Goal: Information Seeking & Learning: Learn about a topic

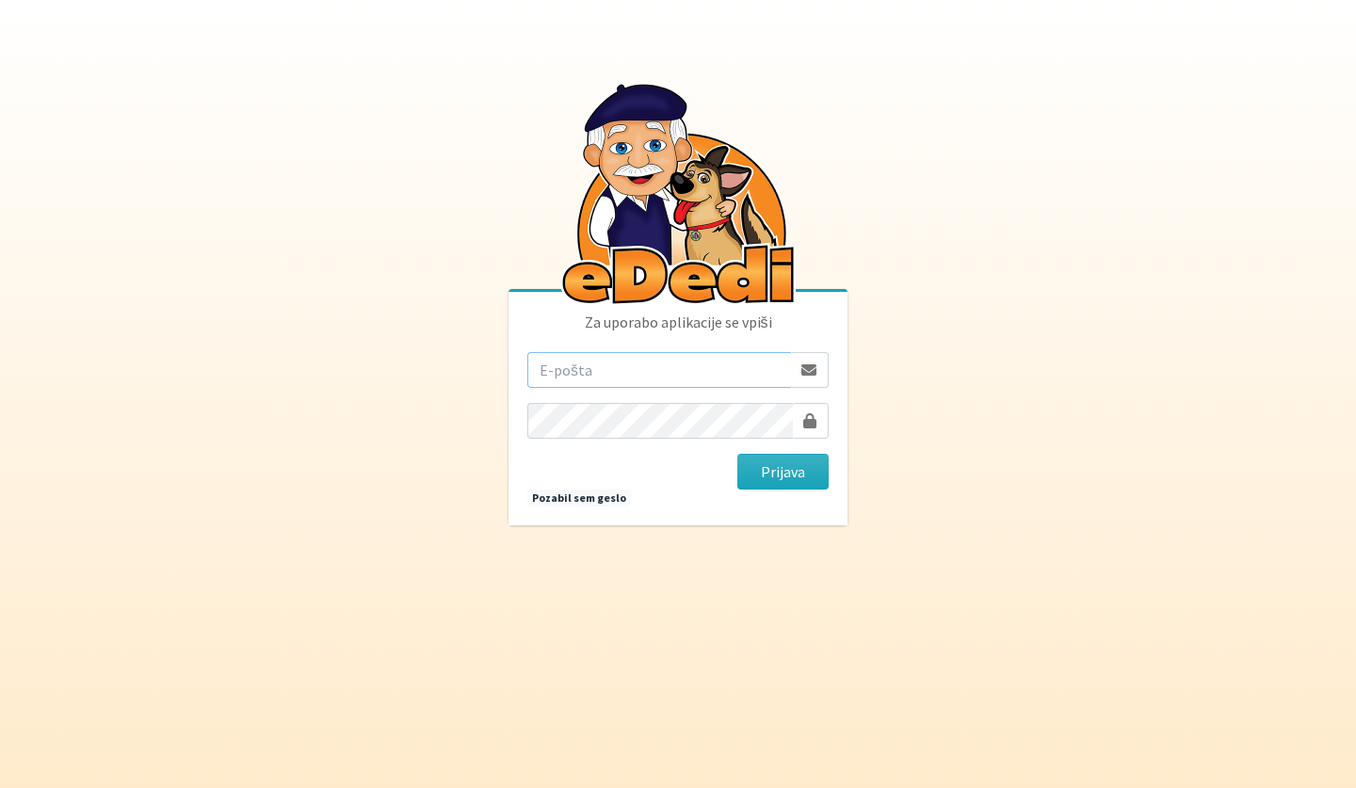
type input "[EMAIL_ADDRESS][DOMAIN_NAME]"
click at [783, 472] on button "Prijava" at bounding box center [782, 472] width 91 height 36
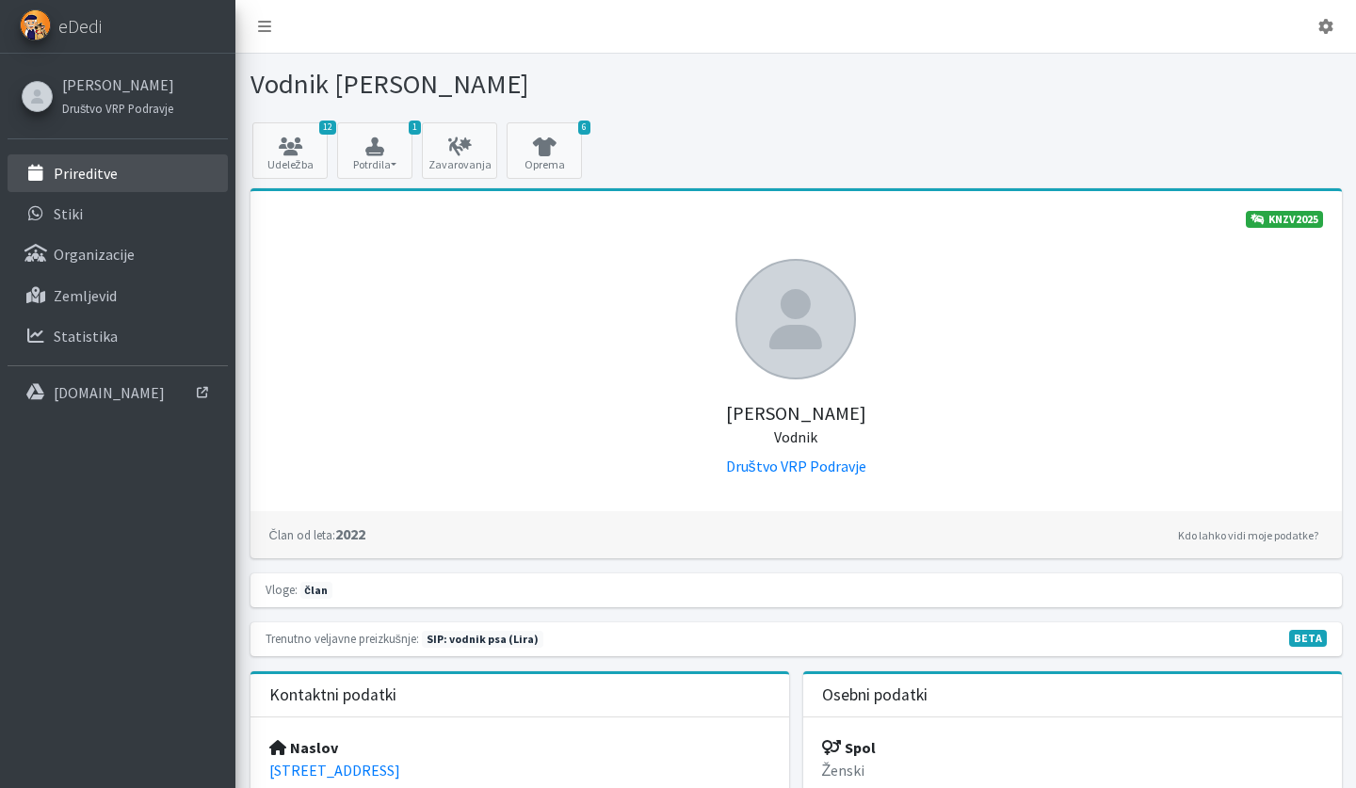
click at [101, 182] on p "Prireditve" at bounding box center [86, 173] width 64 height 19
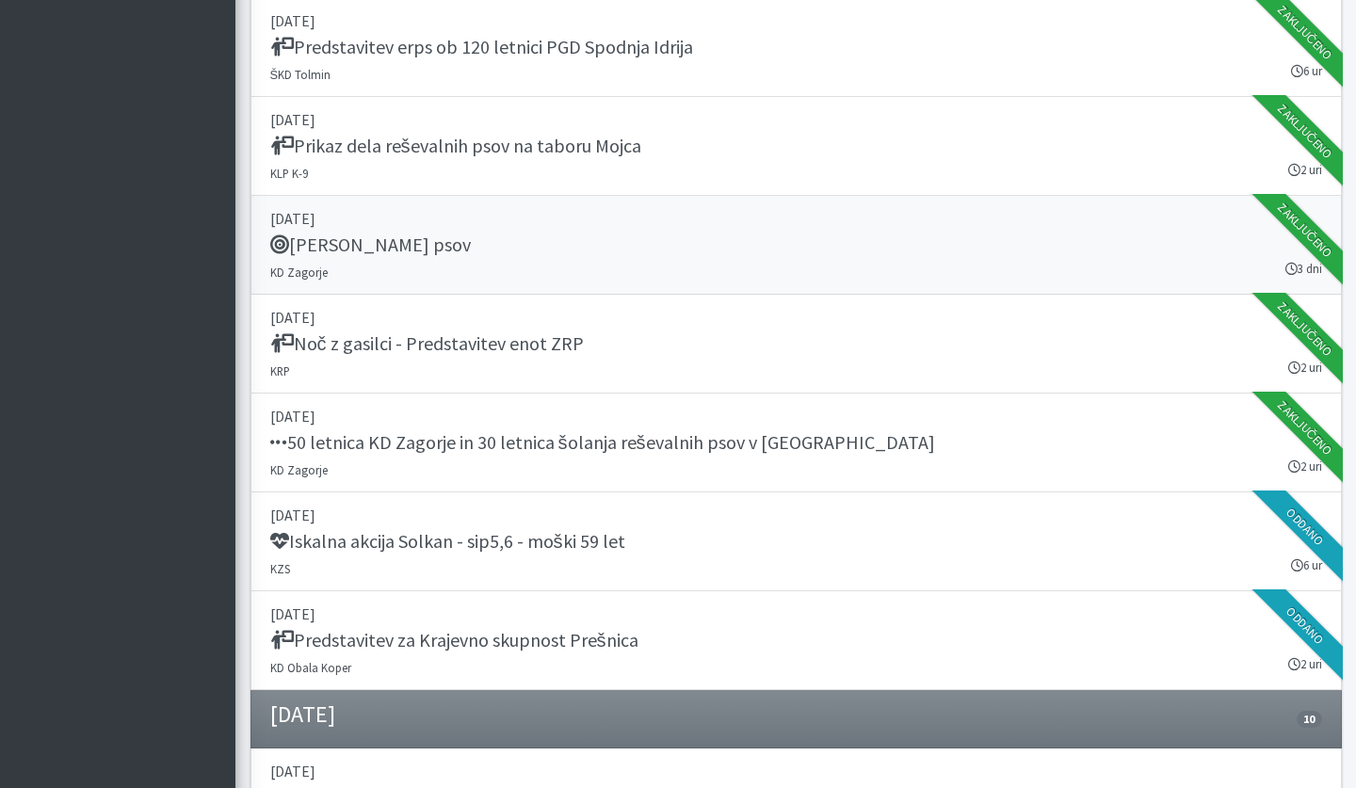
scroll to position [842, 0]
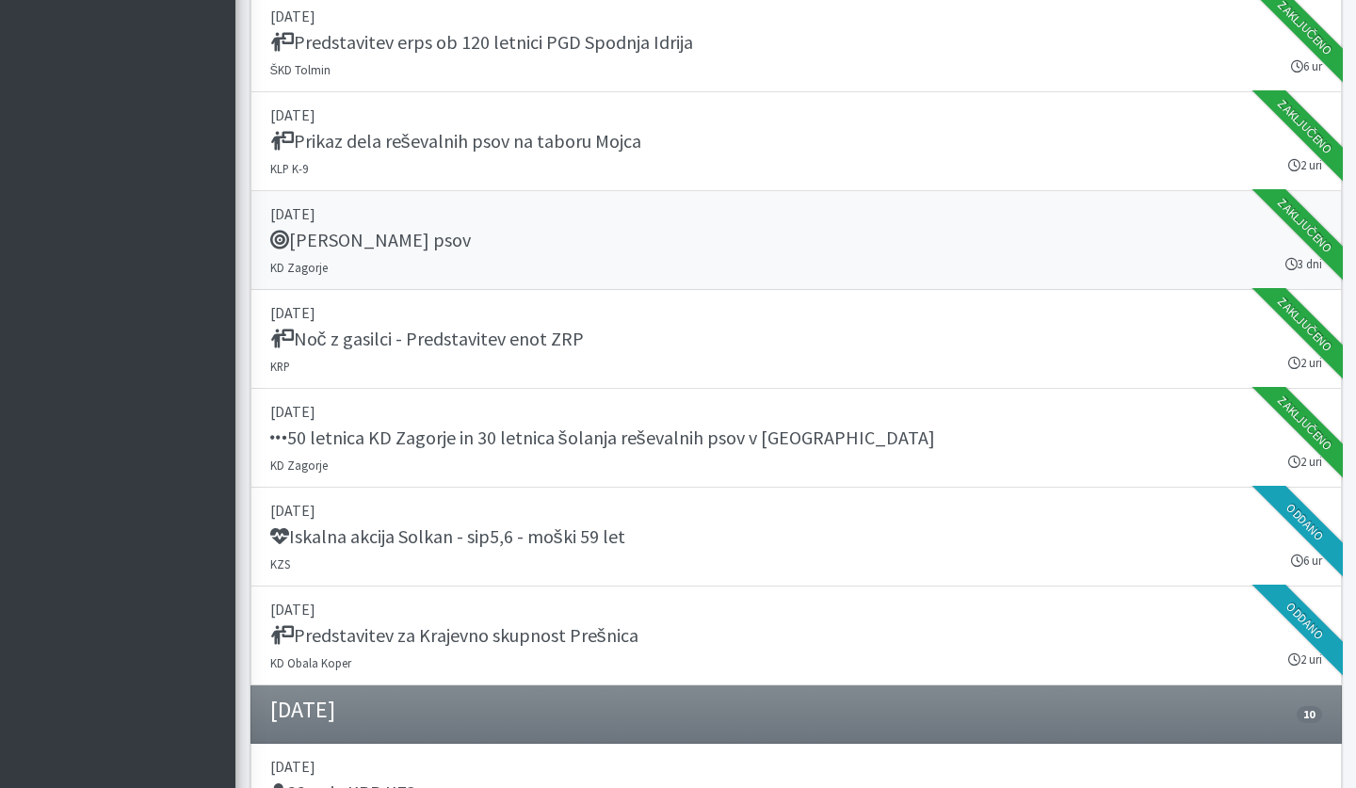
click at [436, 212] on p "20. avgust 2025" at bounding box center [796, 213] width 1052 height 23
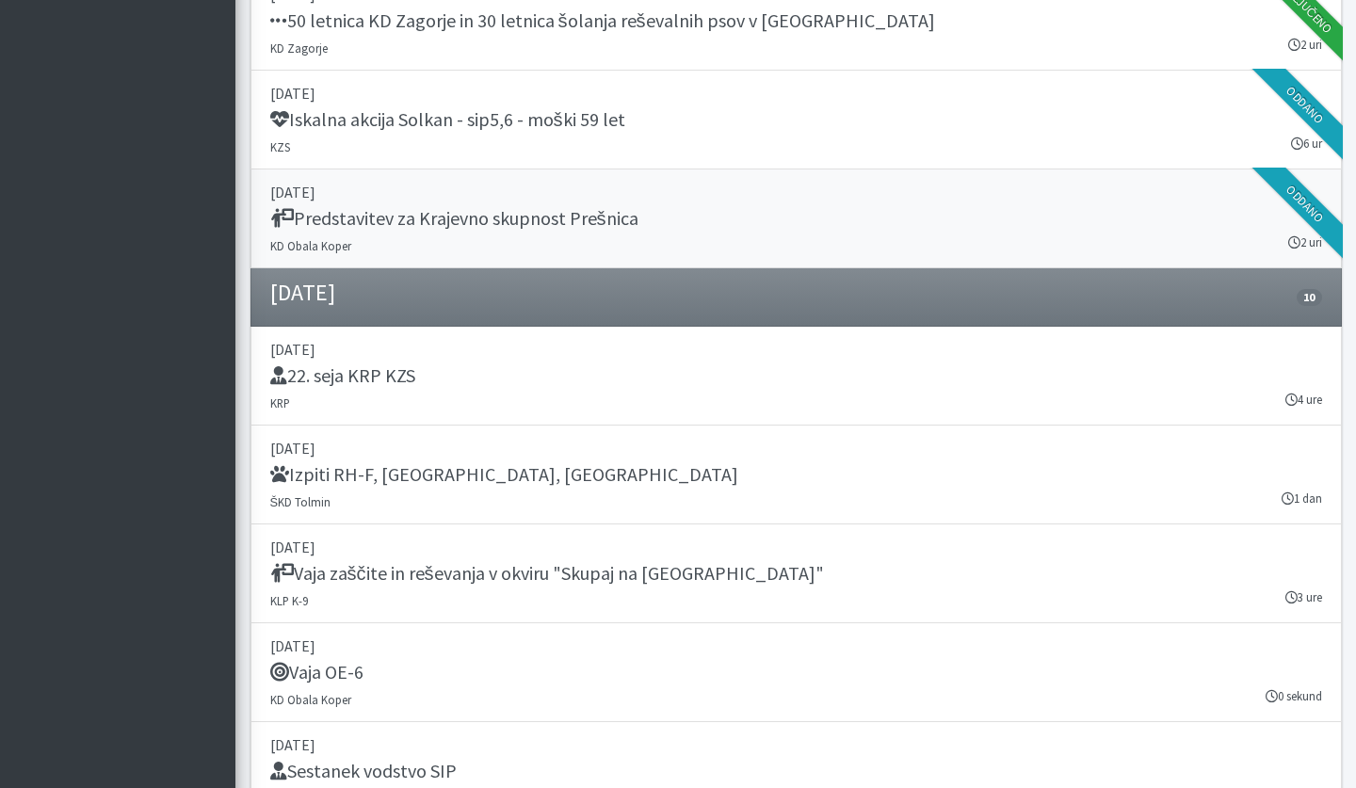
scroll to position [1260, 0]
click at [452, 373] on div "22. seja KRP KZS" at bounding box center [796, 376] width 1052 height 26
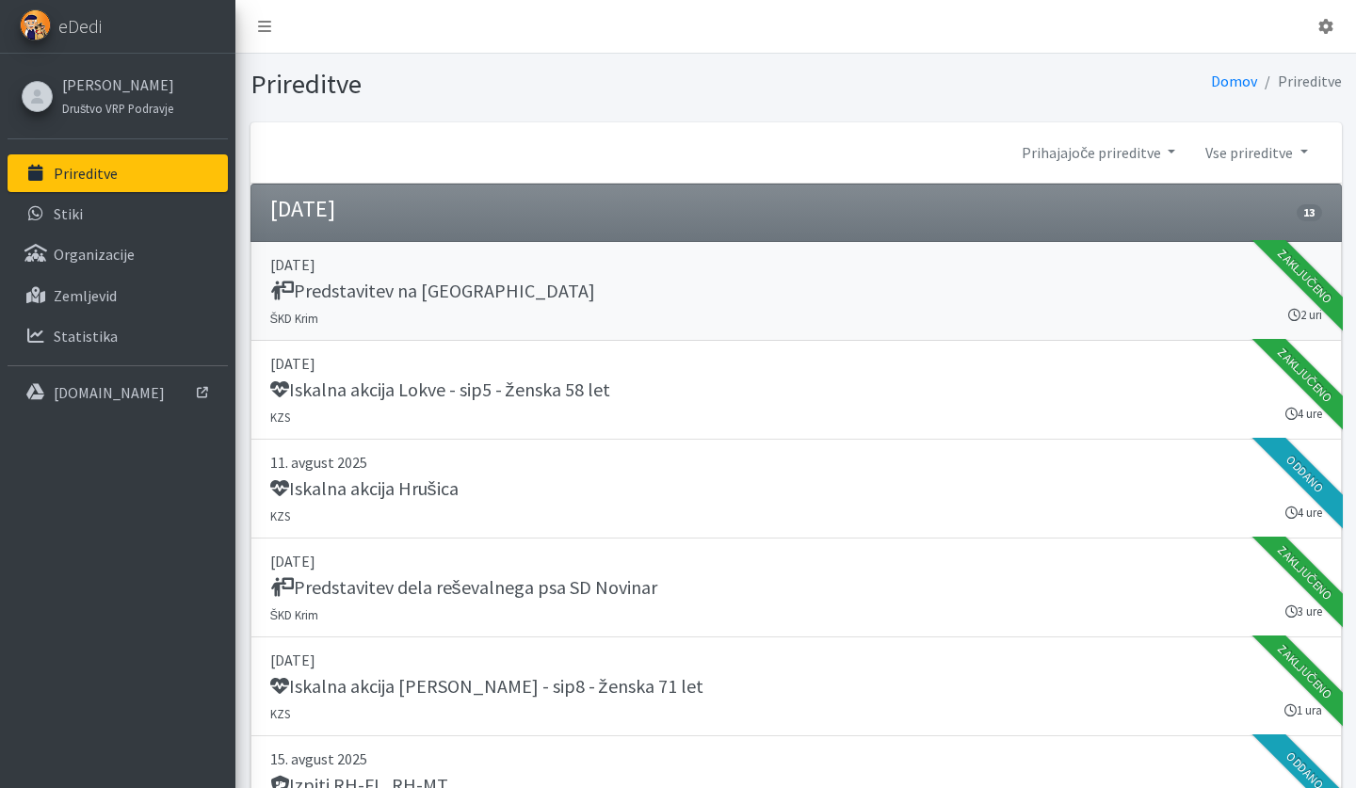
scroll to position [0, 0]
click at [102, 174] on p "Prireditve" at bounding box center [86, 173] width 64 height 19
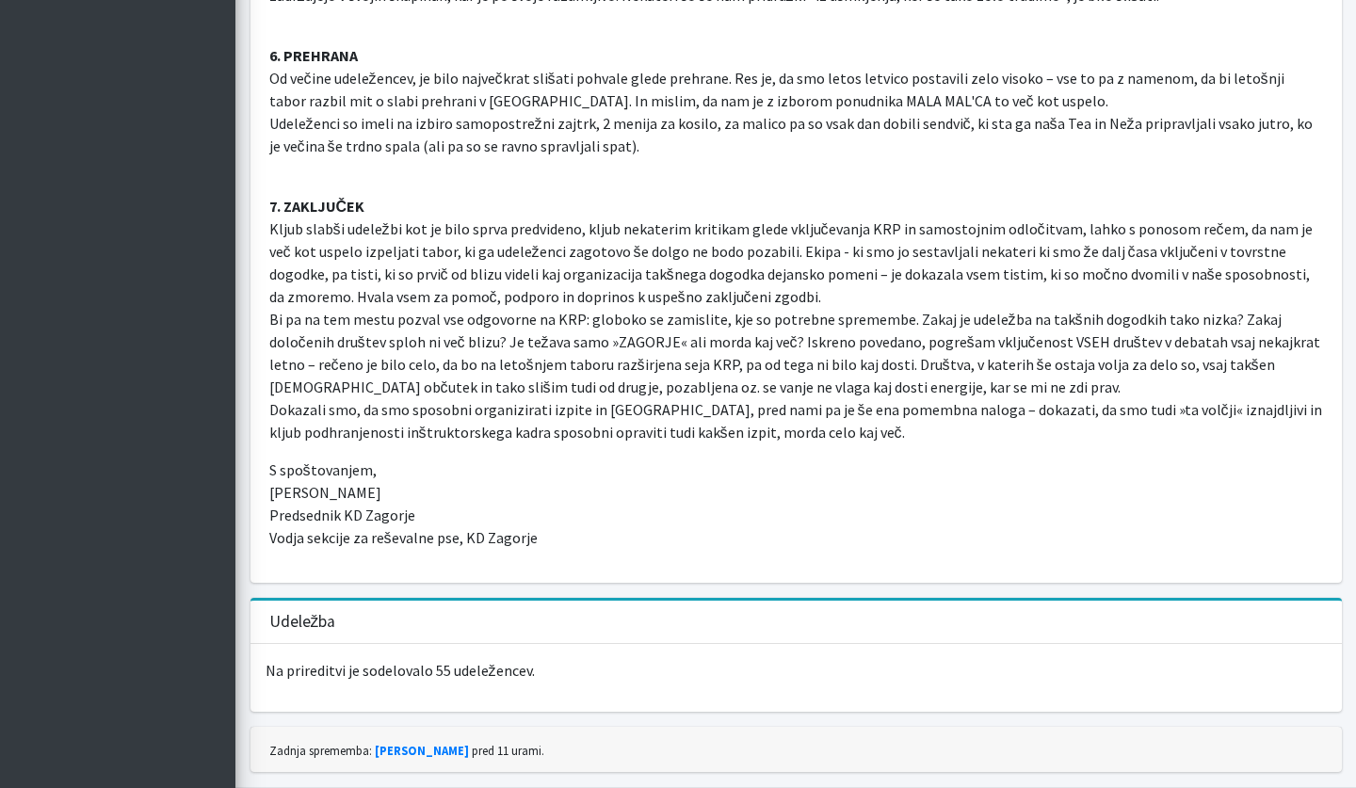
scroll to position [3699, 0]
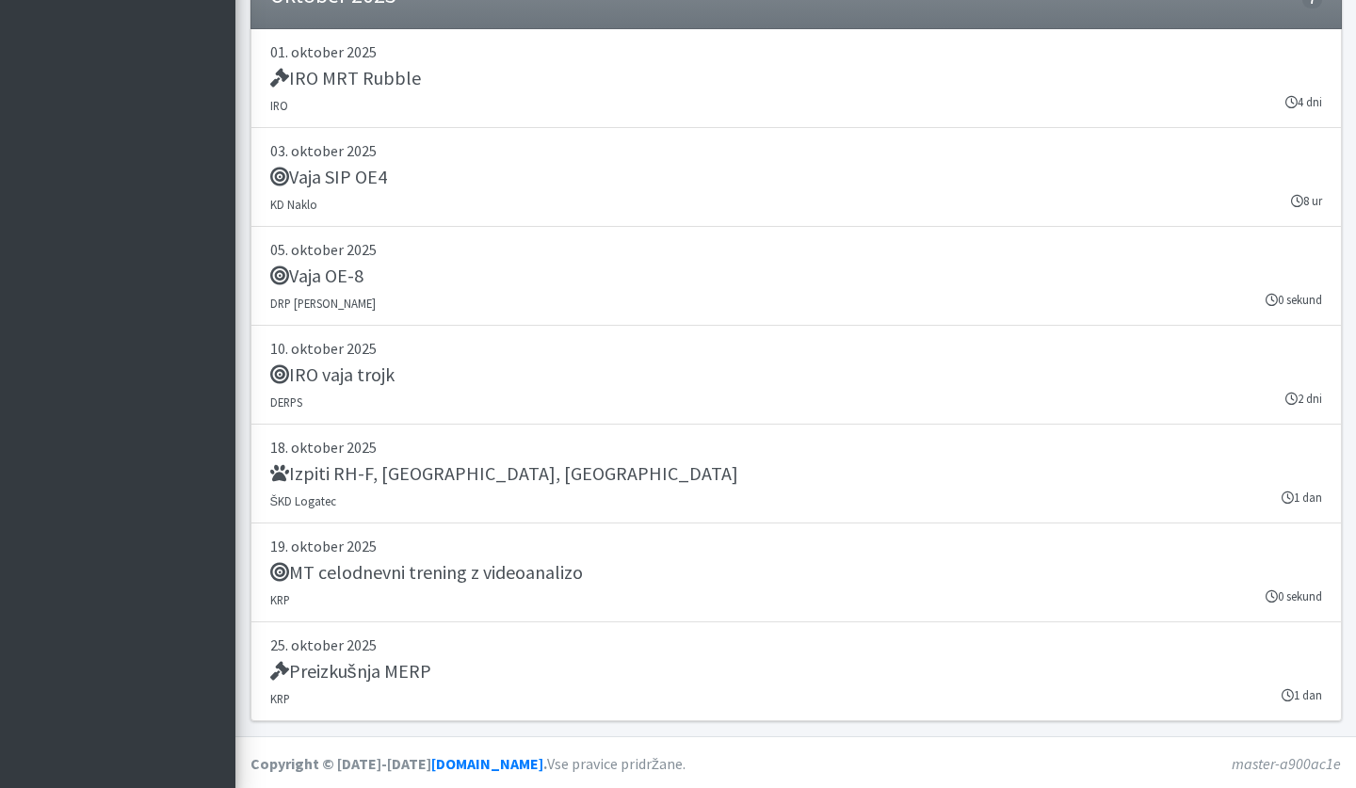
scroll to position [2603, 0]
